Goal: Transaction & Acquisition: Subscribe to service/newsletter

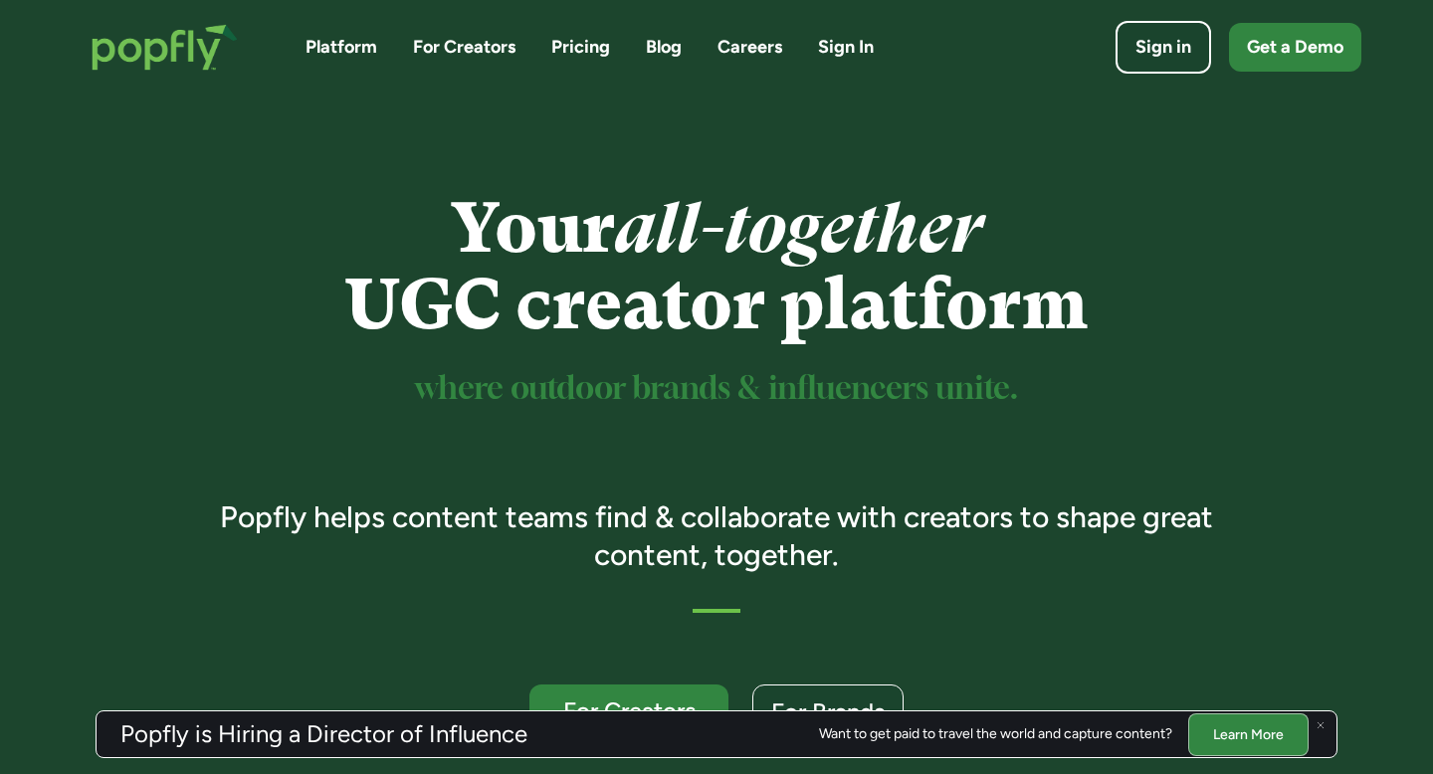
click at [570, 38] on link "Pricing" at bounding box center [580, 47] width 59 height 25
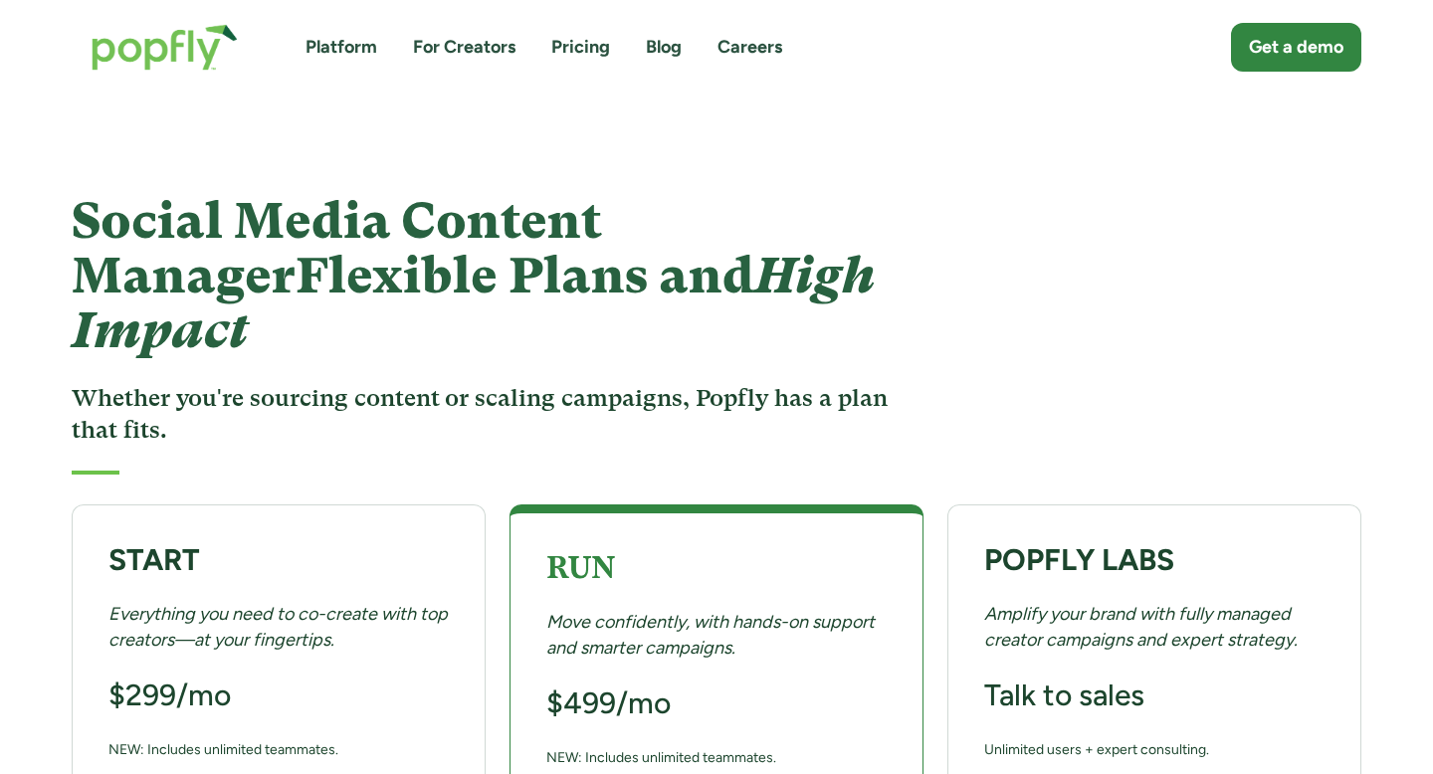
click at [318, 37] on link "Platform" at bounding box center [341, 47] width 72 height 25
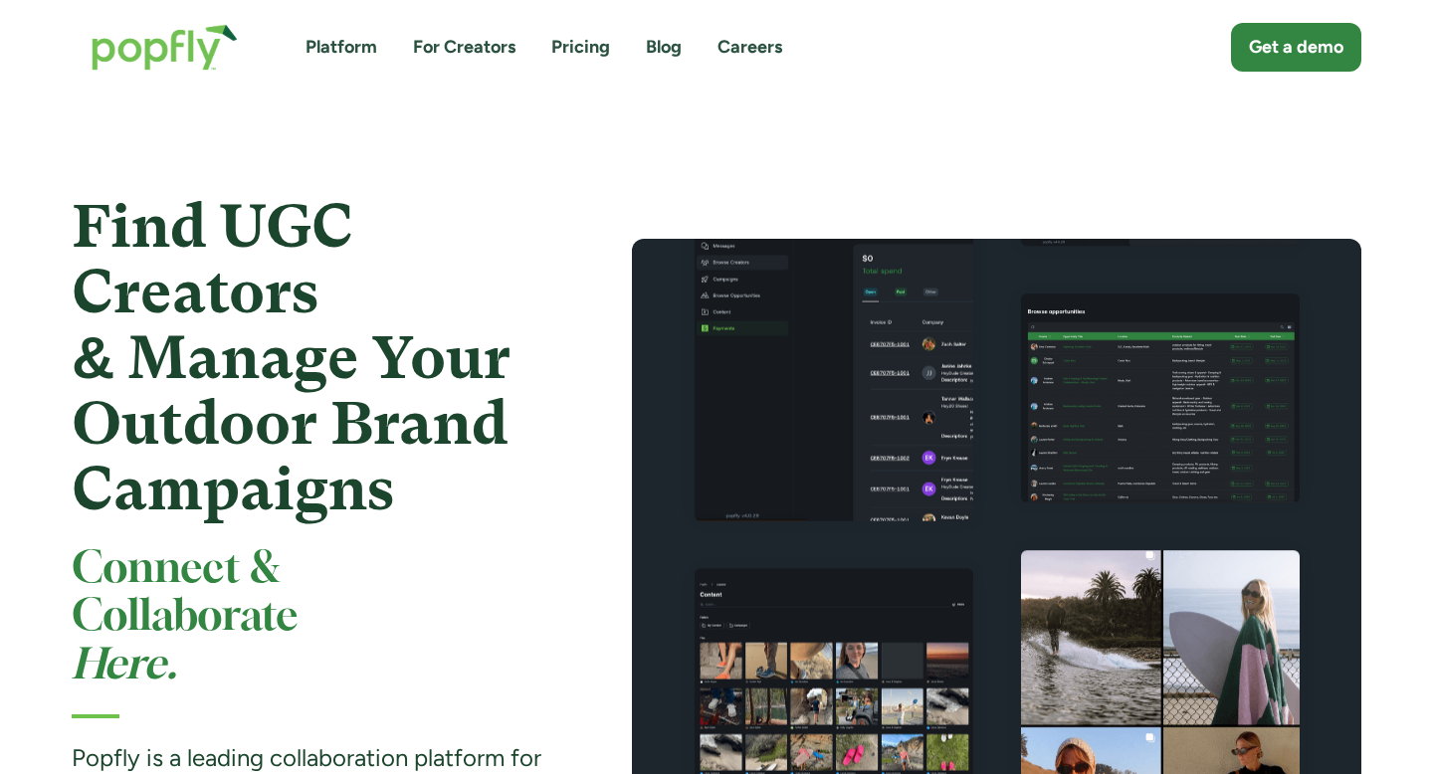
click at [244, 252] on strong "Find UGC Creators & Manage Your Outdoor Brand Campaigns" at bounding box center [291, 357] width 439 height 331
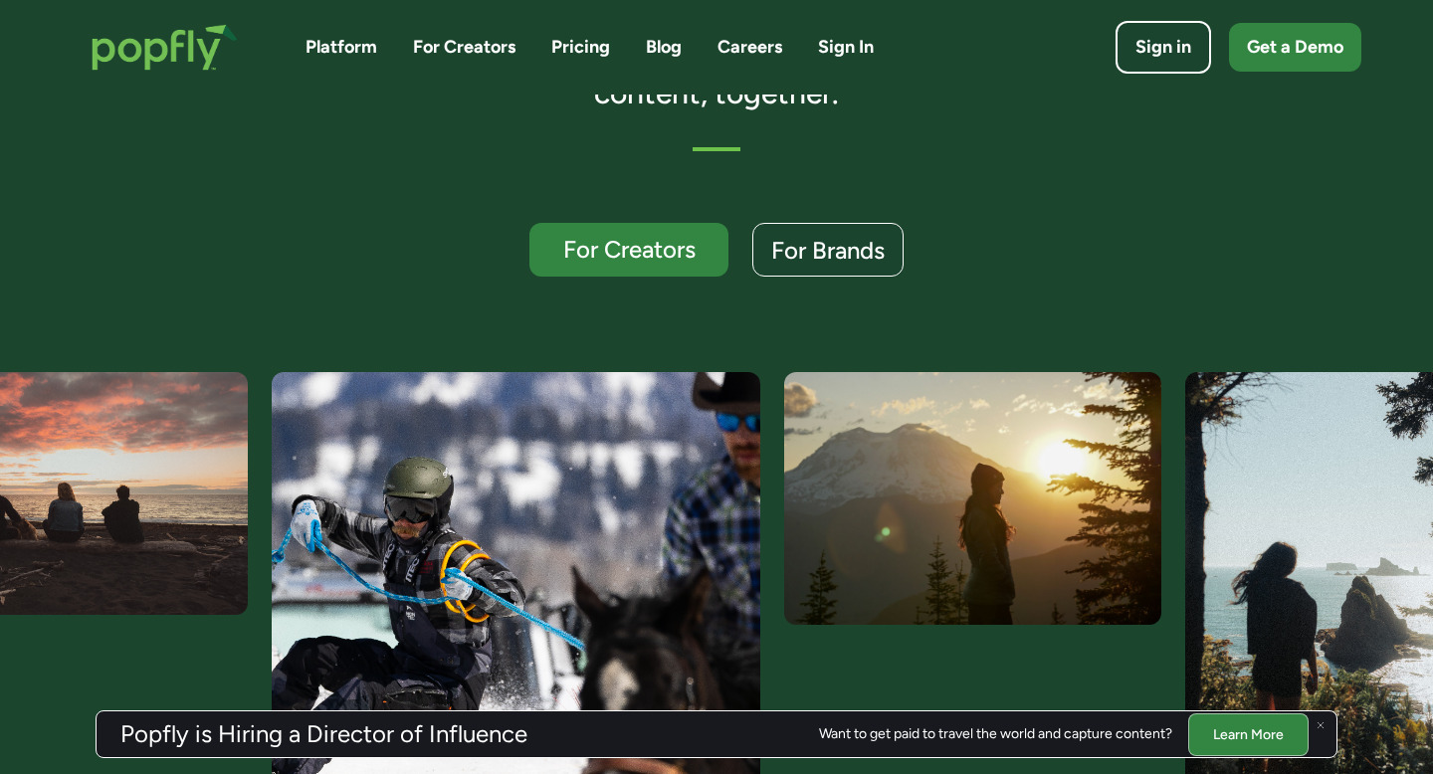
scroll to position [395, 0]
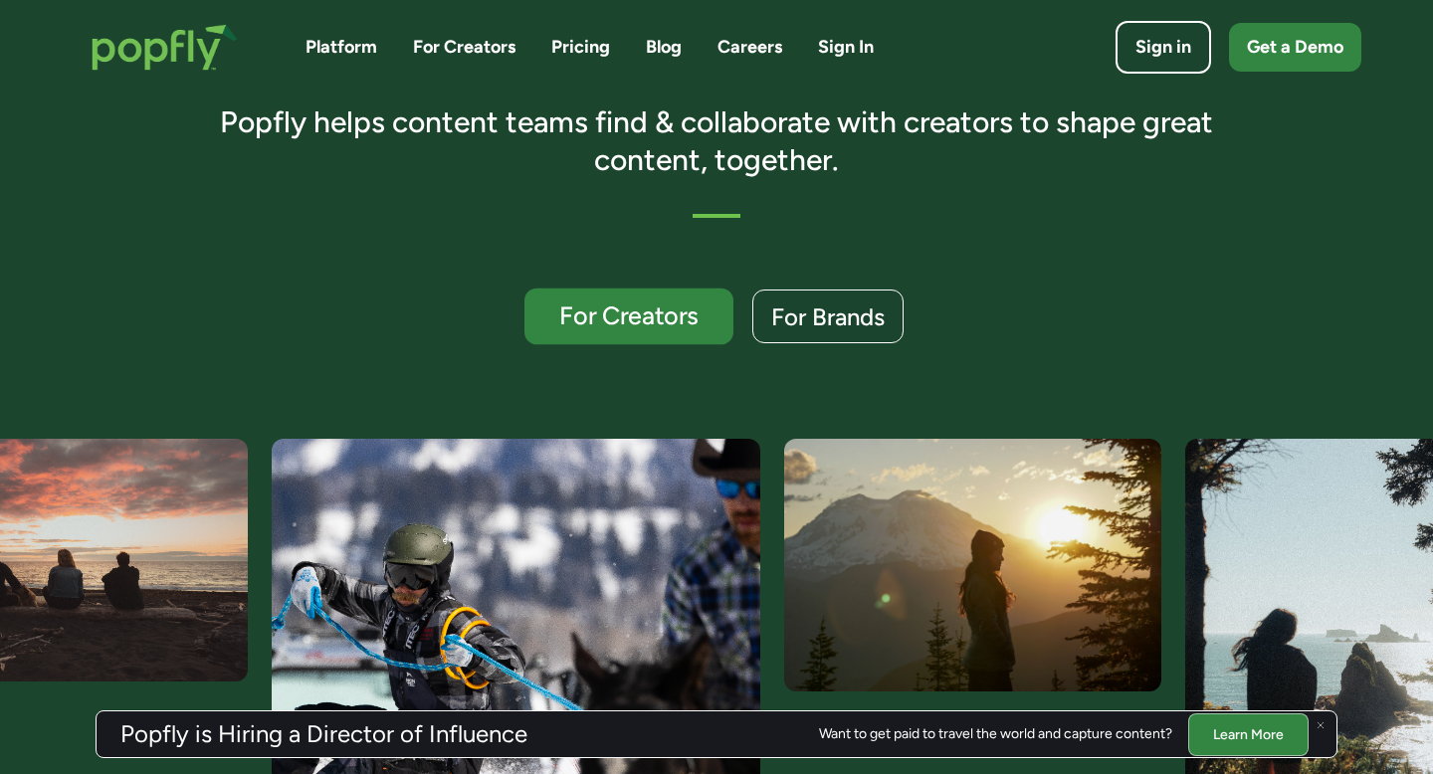
click at [630, 310] on div "For Creators" at bounding box center [628, 316] width 171 height 26
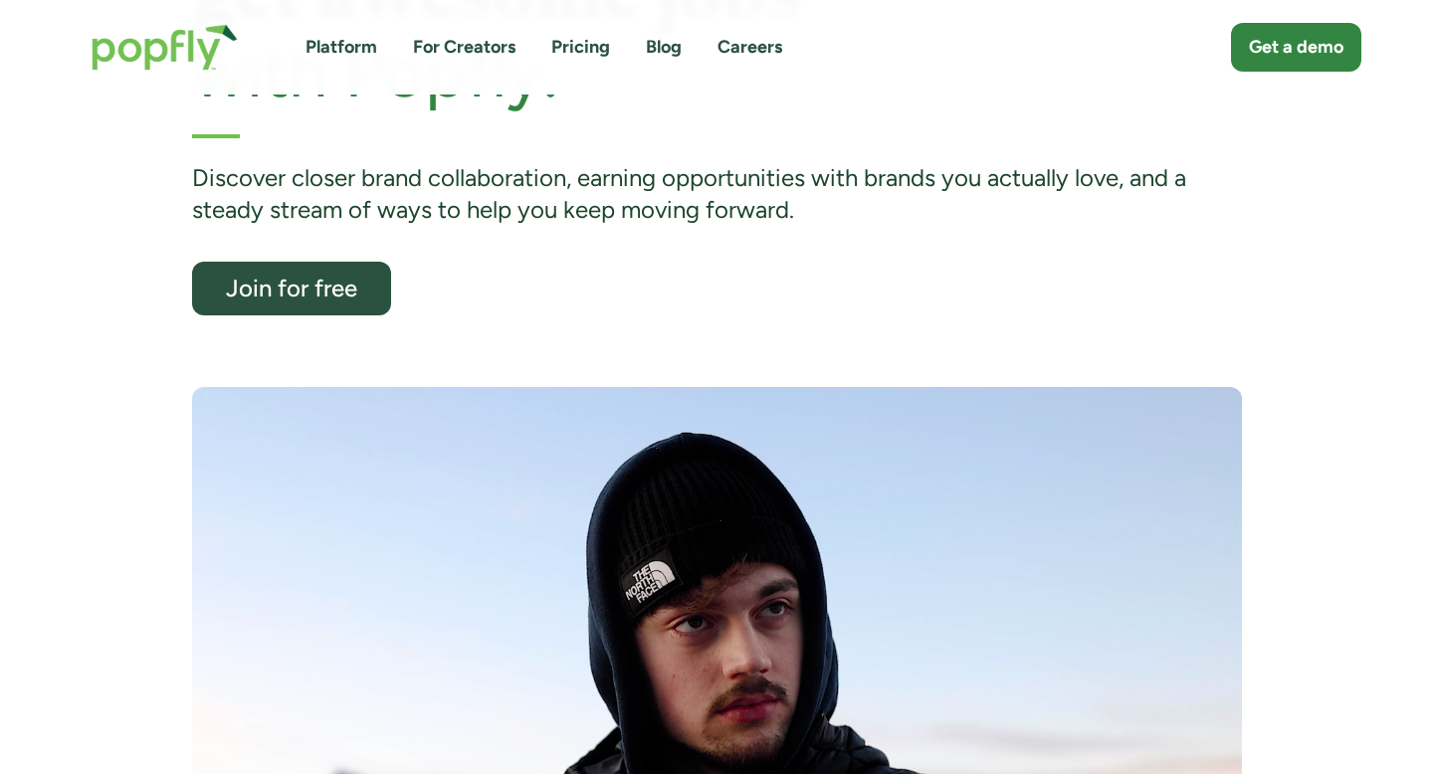
scroll to position [269, 0]
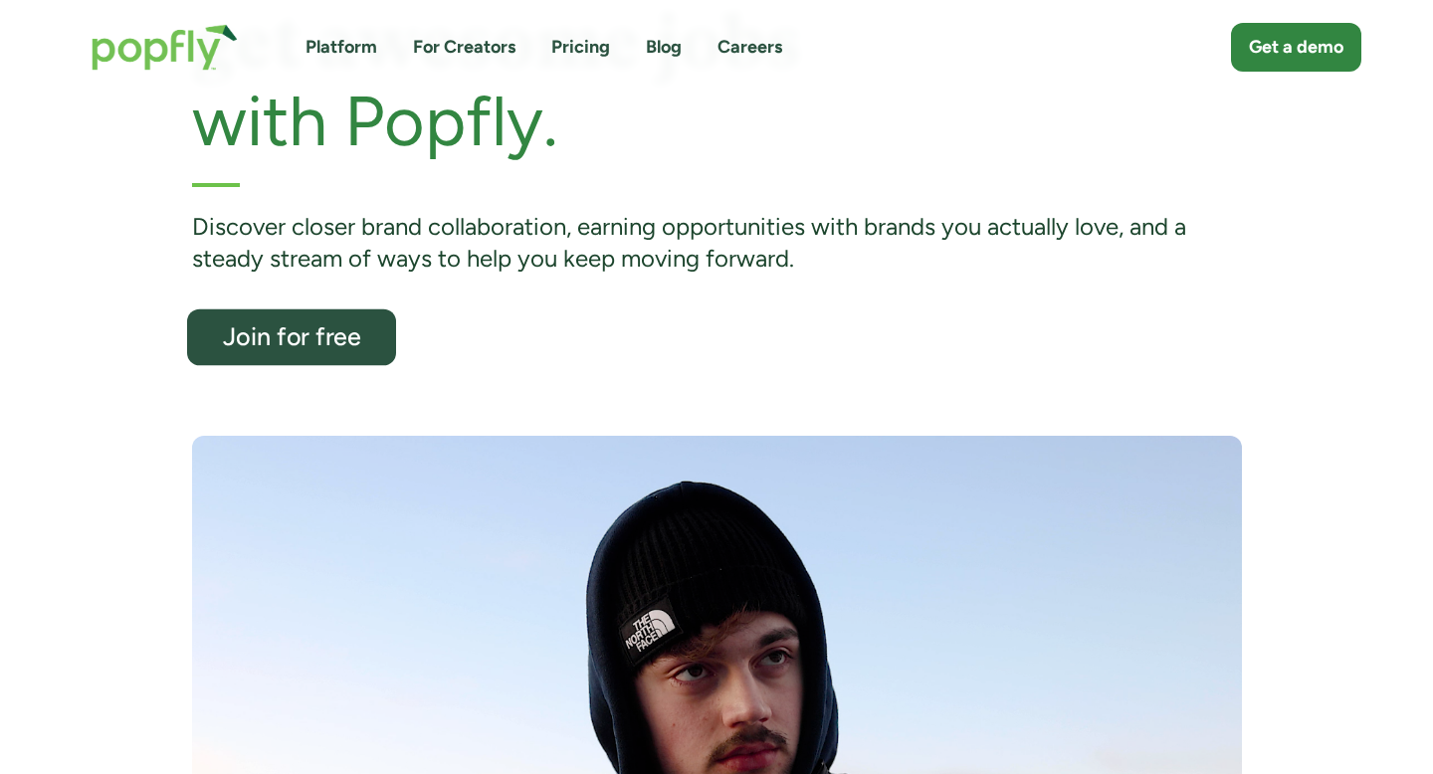
click at [327, 343] on div "Join for free" at bounding box center [290, 337] width 171 height 26
